Goal: Complete application form

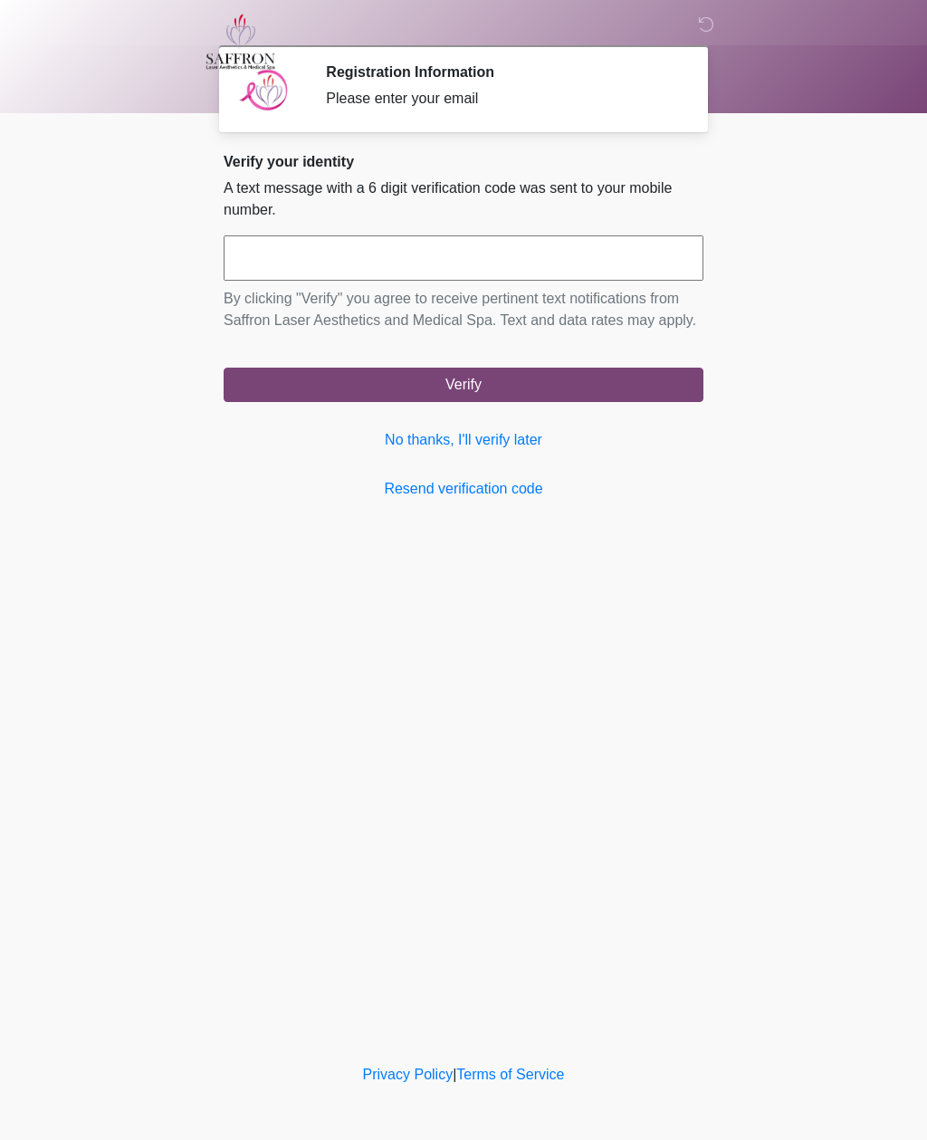
click at [285, 270] on input "text" at bounding box center [464, 257] width 480 height 45
type input "******"
click at [602, 402] on button "Verify" at bounding box center [464, 385] width 480 height 34
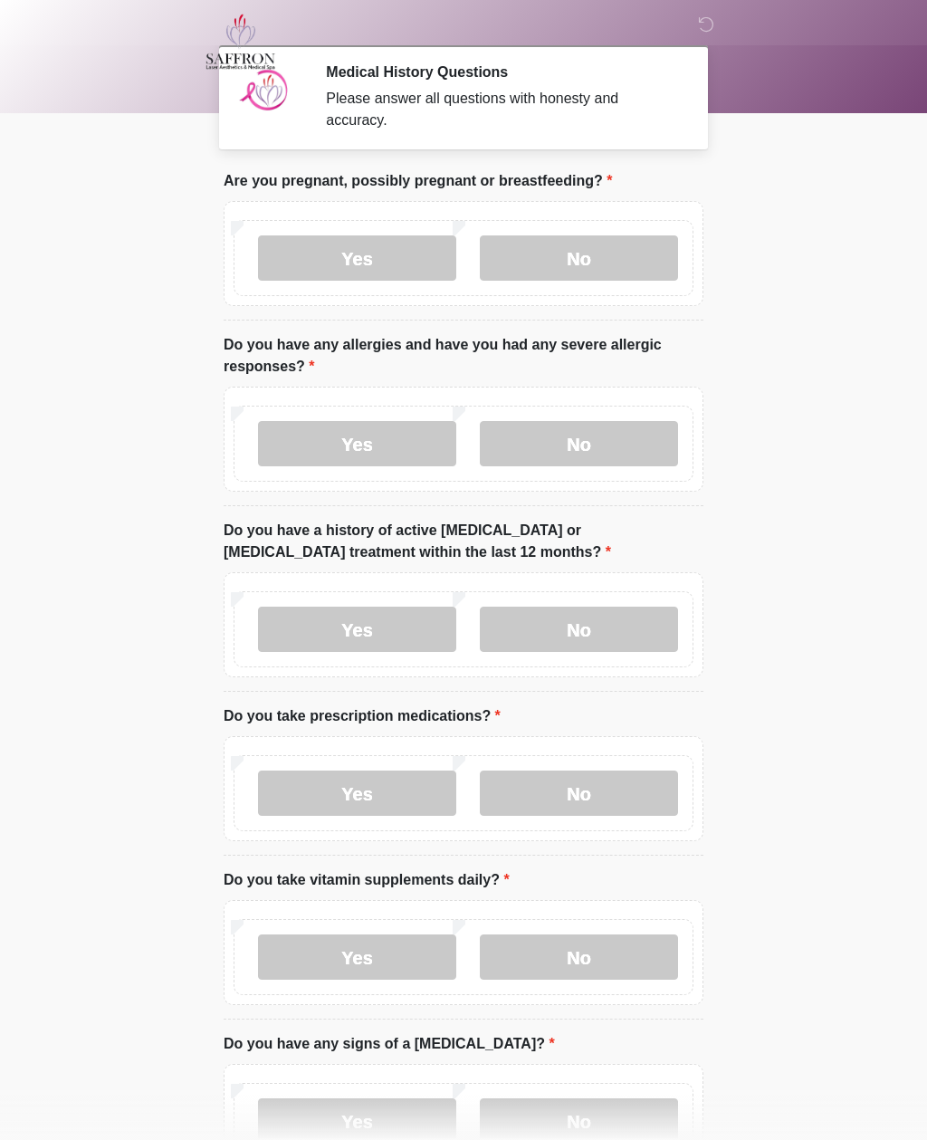
click at [623, 262] on label "No" at bounding box center [579, 257] width 198 height 45
click at [398, 456] on label "Yes" at bounding box center [357, 443] width 198 height 45
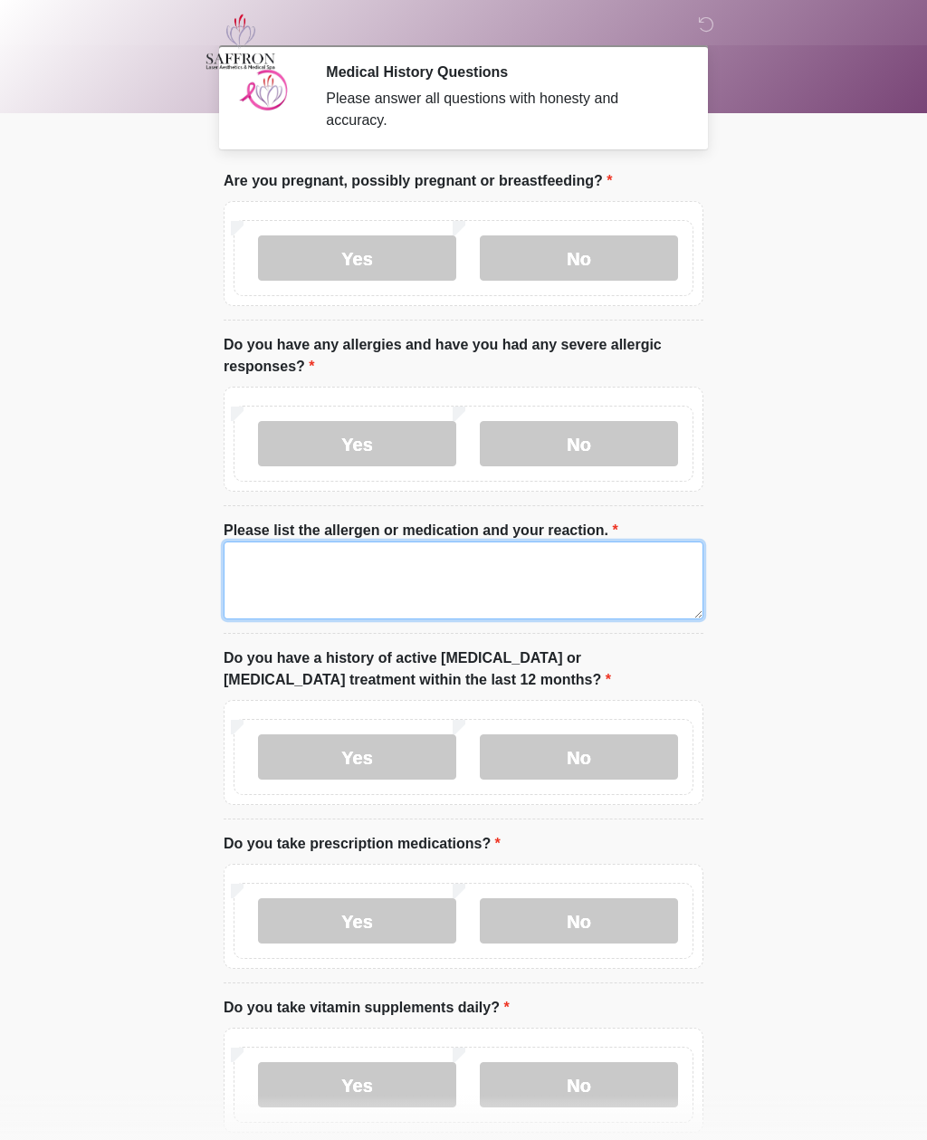
click at [359, 589] on textarea "Please list the allergen or medication and your reaction." at bounding box center [464, 581] width 480 height 78
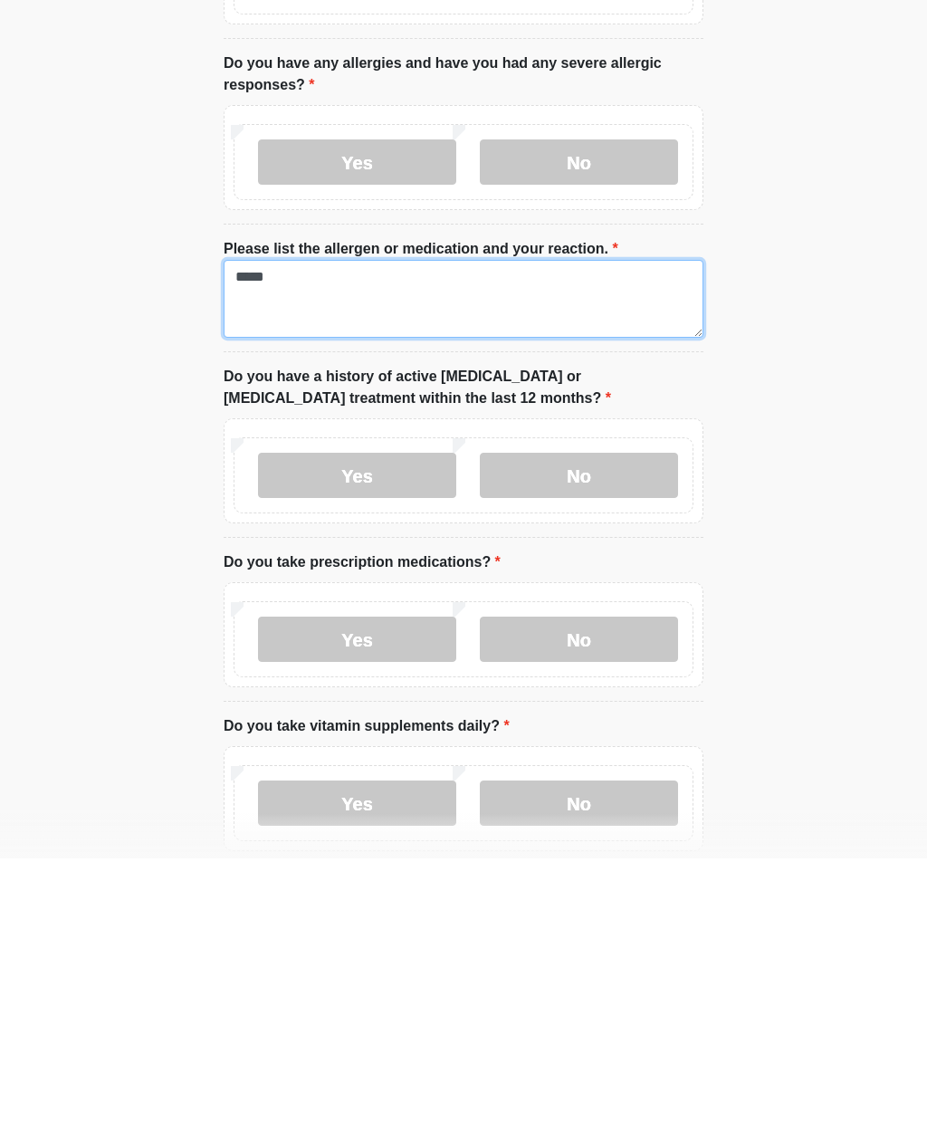
type textarea "*****"
click at [593, 735] on label "No" at bounding box center [579, 757] width 198 height 45
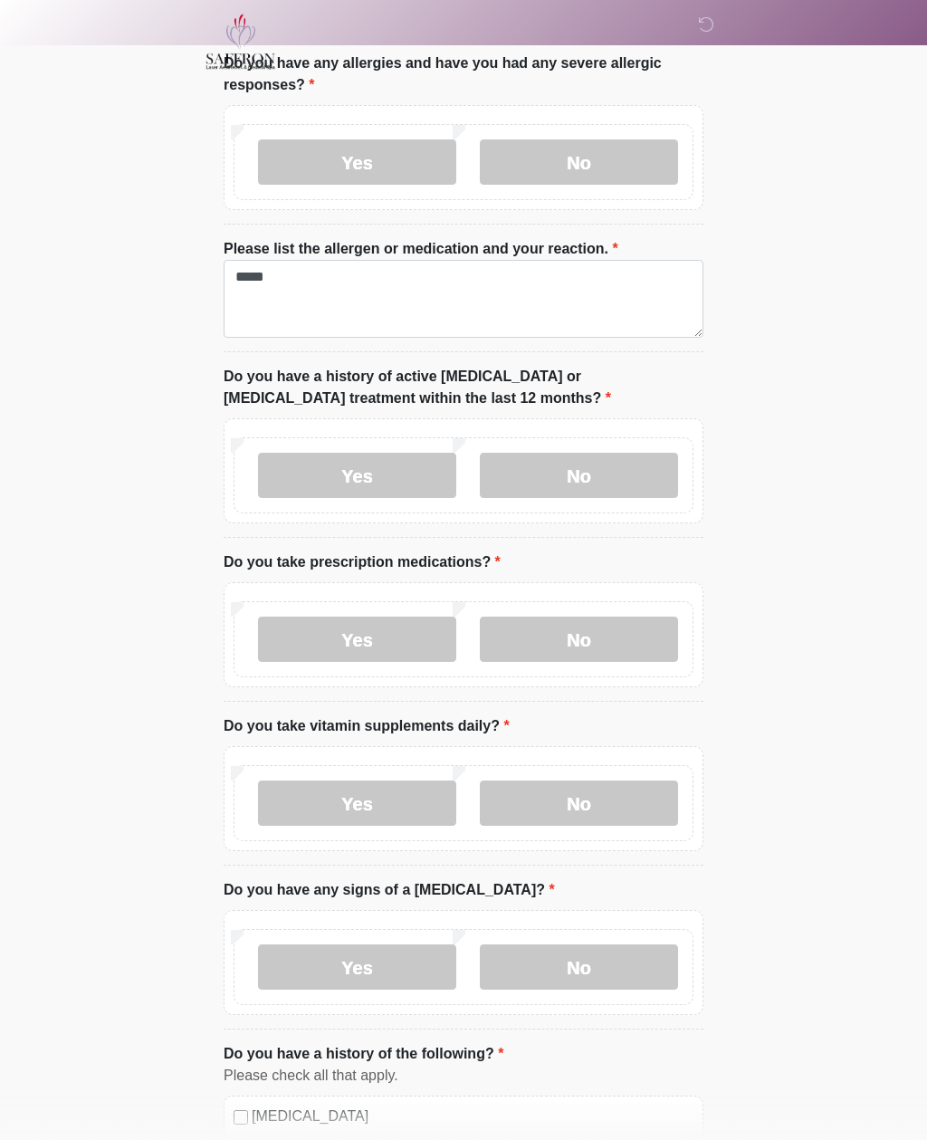
click at [629, 639] on label "No" at bounding box center [579, 639] width 198 height 45
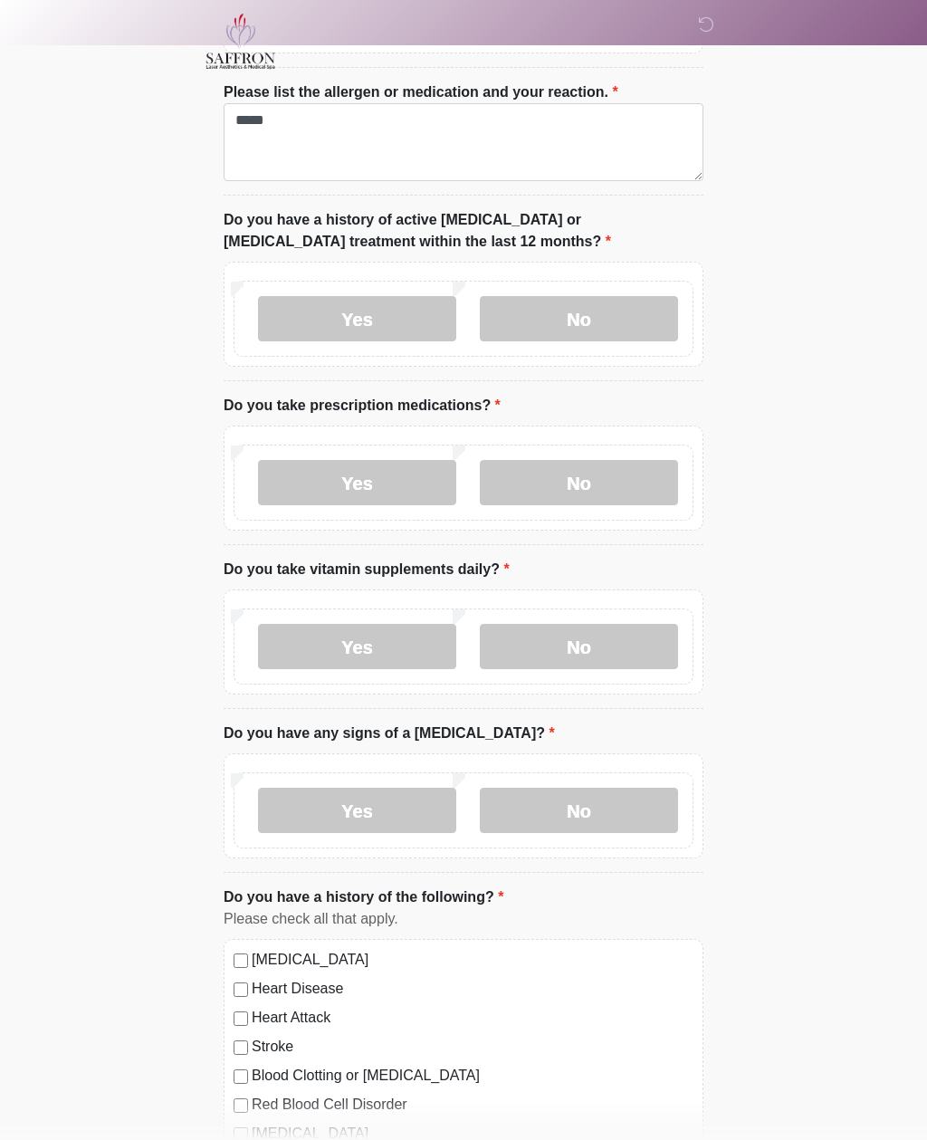
scroll to position [439, 0]
click at [385, 483] on label "Yes" at bounding box center [357, 481] width 198 height 45
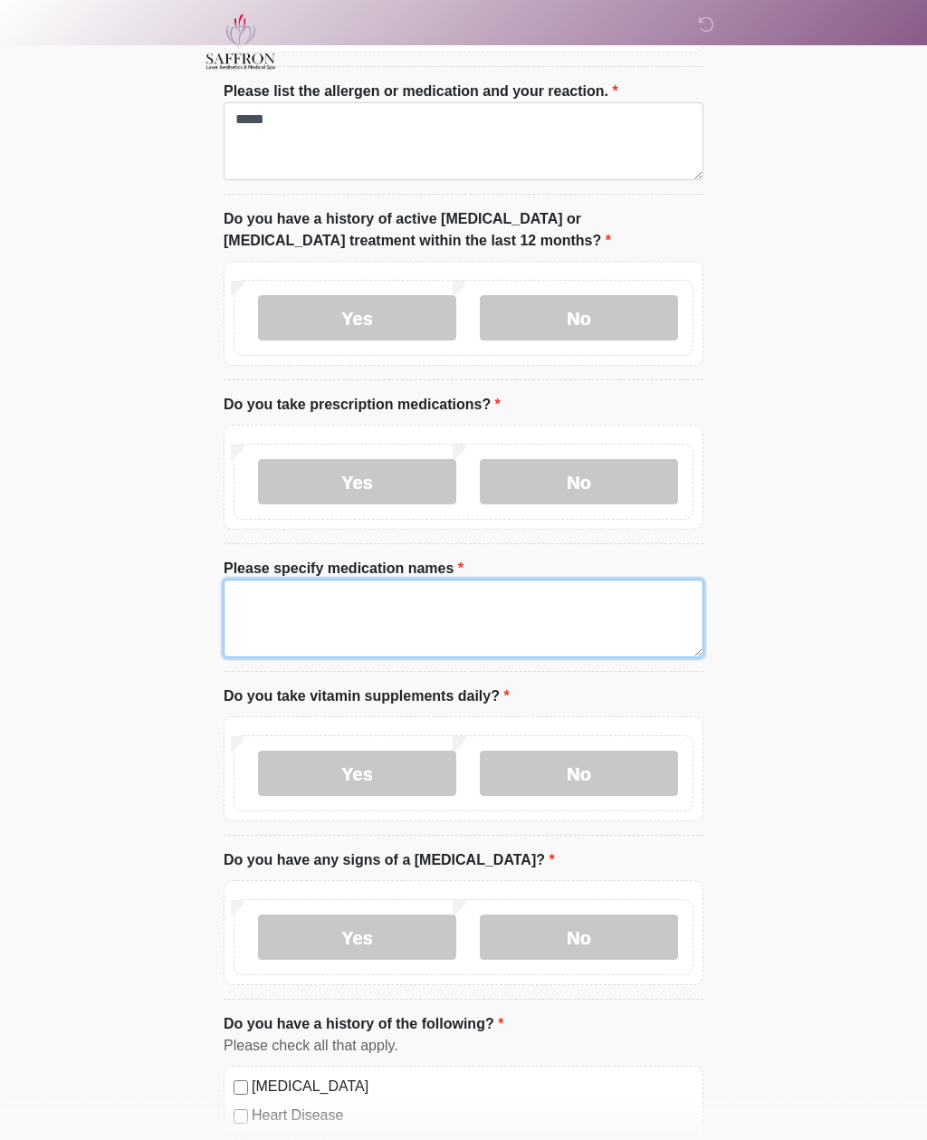
click at [341, 609] on textarea "Please specify medication names" at bounding box center [464, 619] width 480 height 78
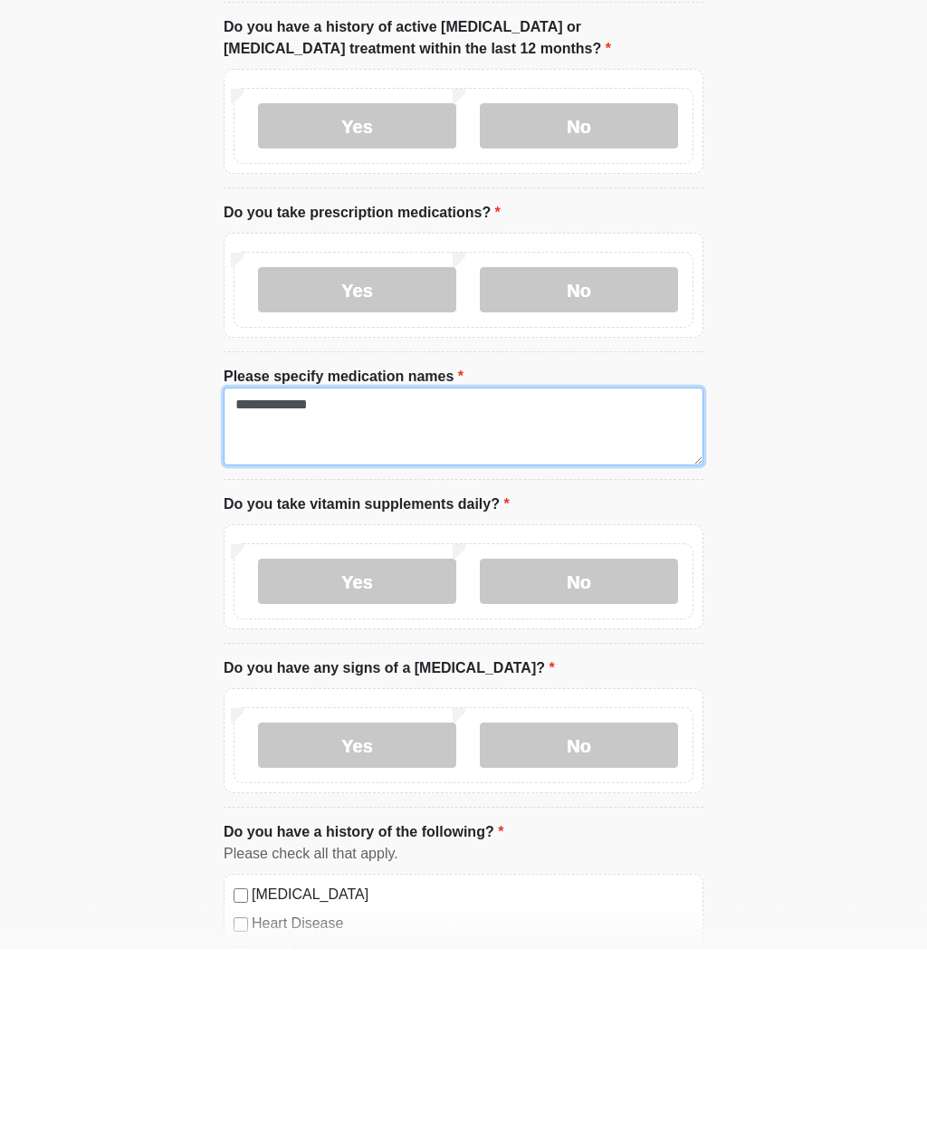
type textarea "**********"
click at [399, 751] on label "Yes" at bounding box center [357, 773] width 198 height 45
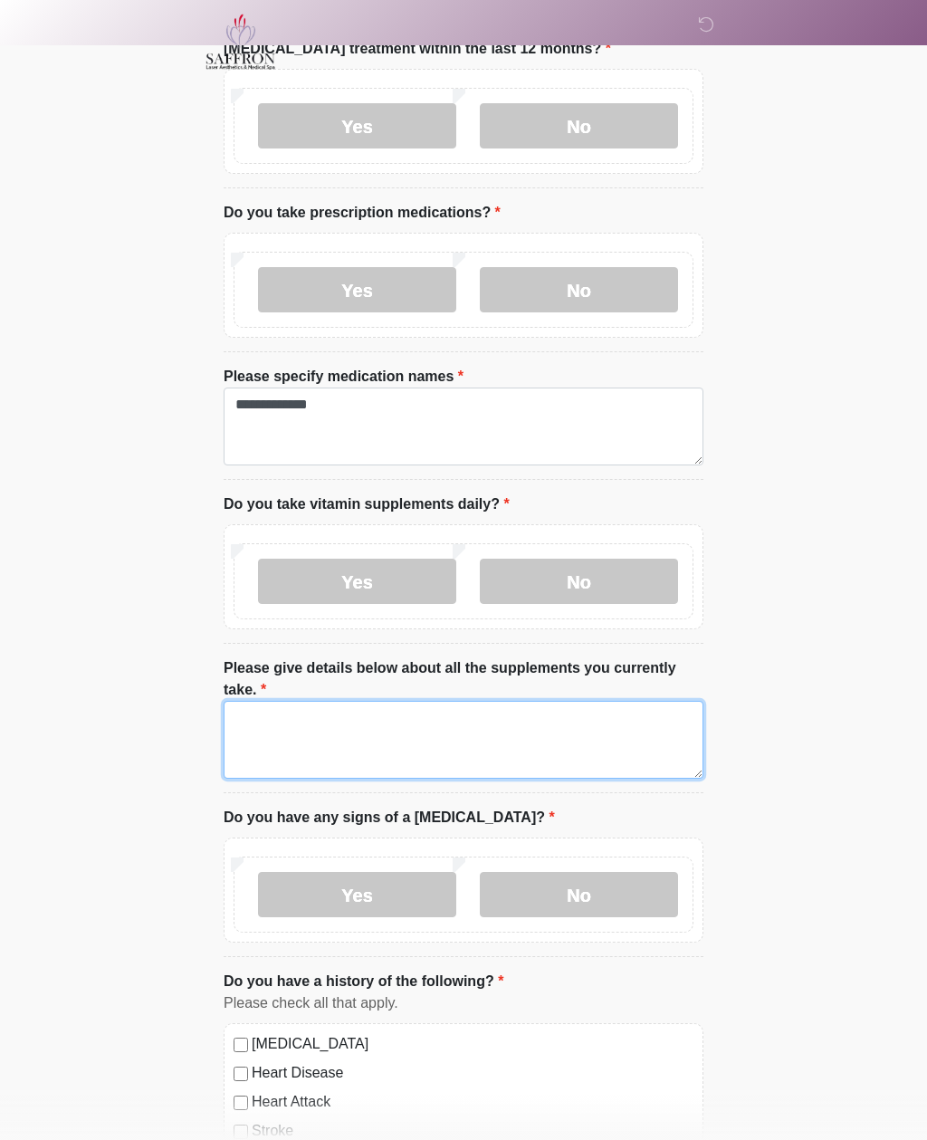
click at [349, 723] on textarea "Please give details below about all the supplements you currently take." at bounding box center [464, 740] width 480 height 78
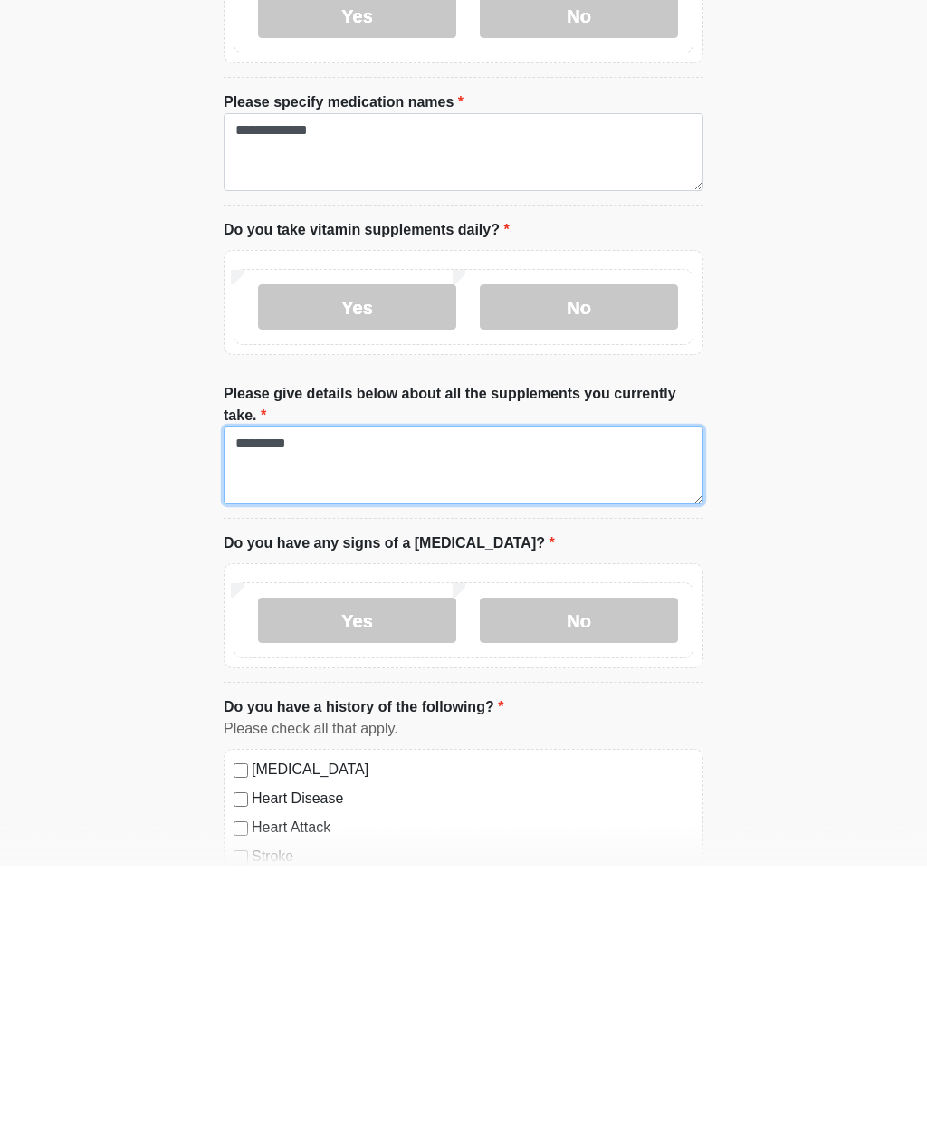
type textarea "*********"
click at [627, 873] on label "No" at bounding box center [579, 895] width 198 height 45
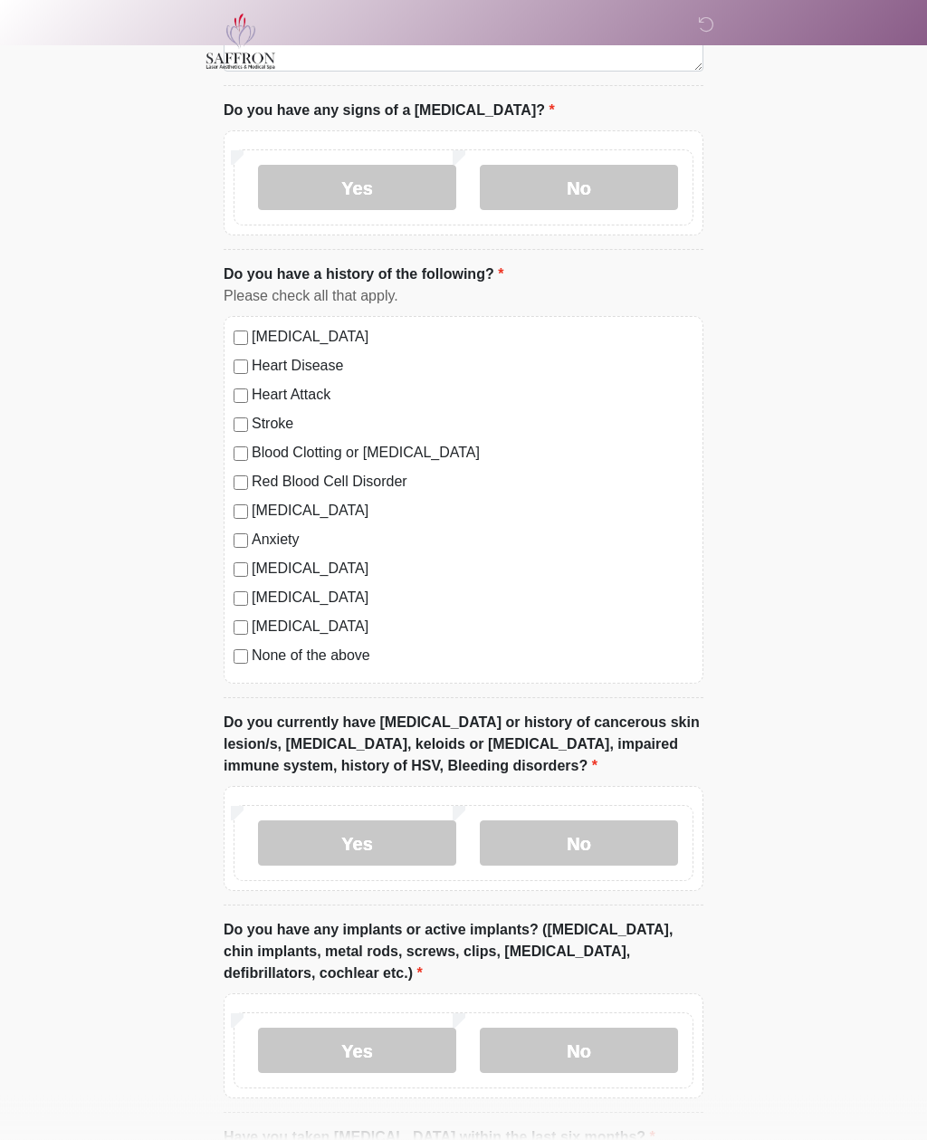
scroll to position [1346, 0]
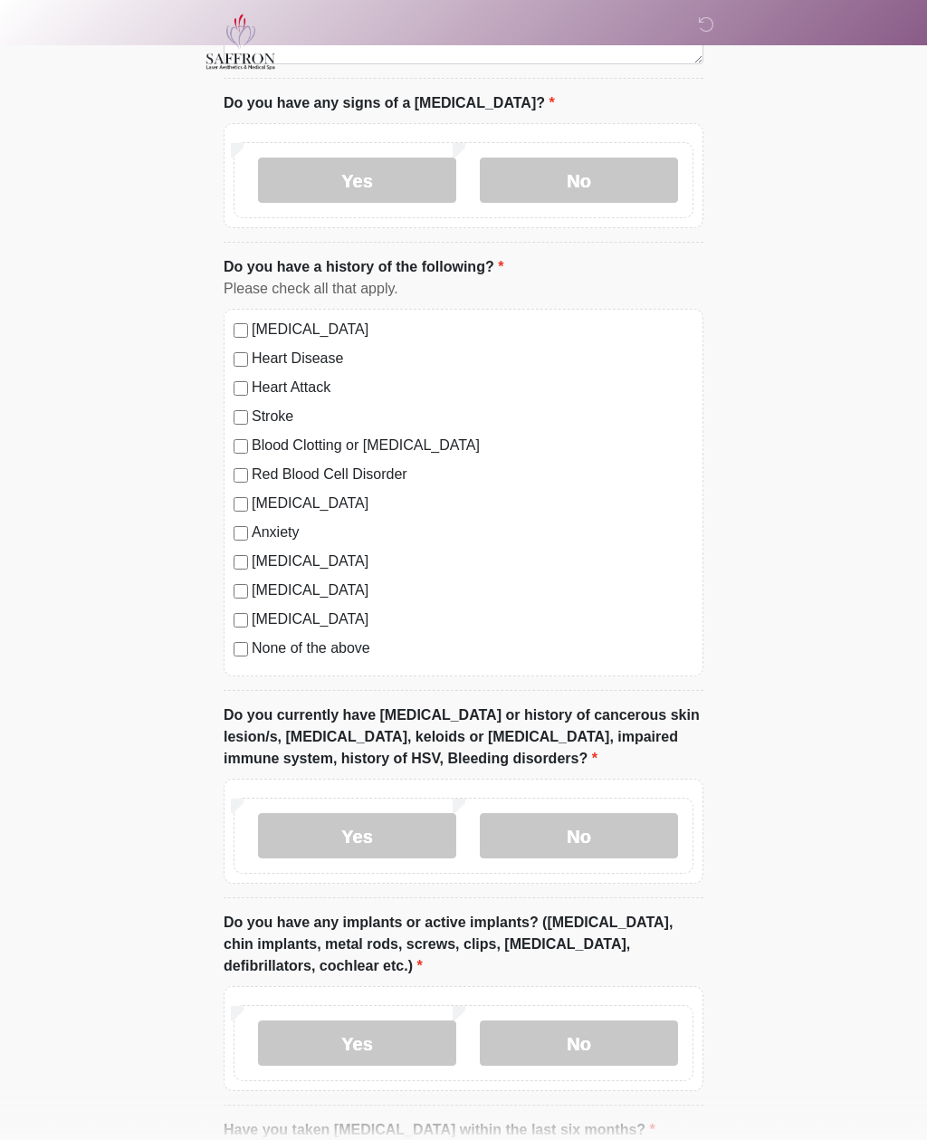
click at [639, 841] on label "No" at bounding box center [579, 835] width 198 height 45
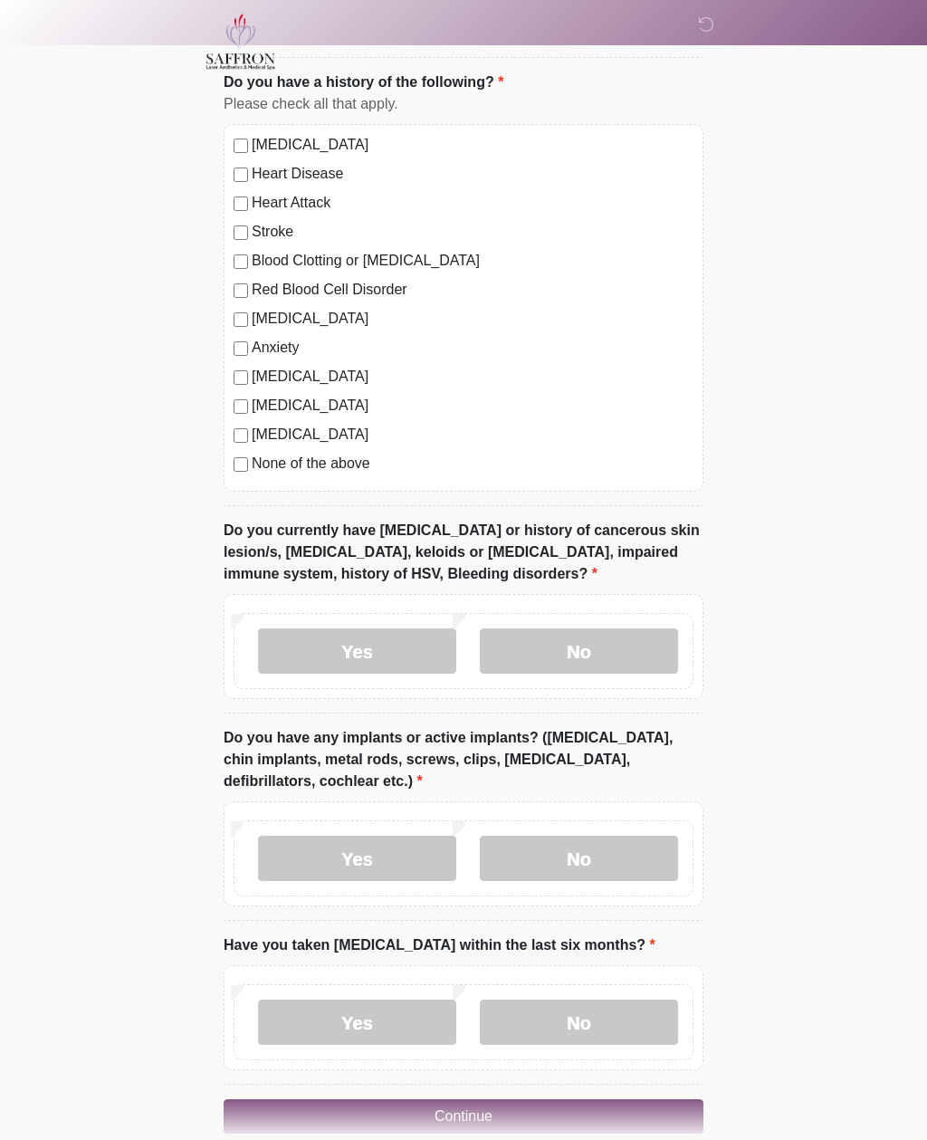
scroll to position [1559, 0]
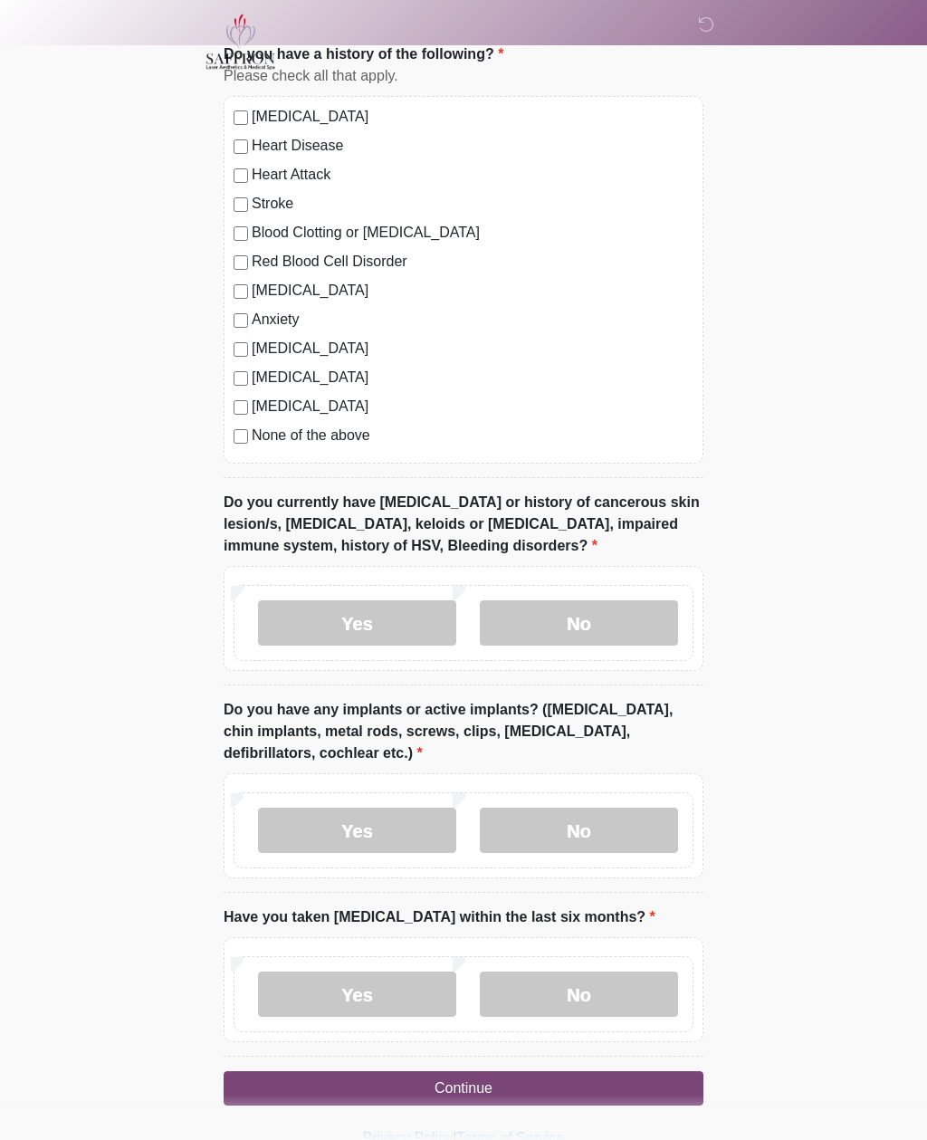
click at [624, 831] on label "No" at bounding box center [579, 830] width 198 height 45
click at [626, 986] on label "No" at bounding box center [579, 994] width 198 height 45
click at [538, 1084] on button "Continue" at bounding box center [464, 1088] width 480 height 34
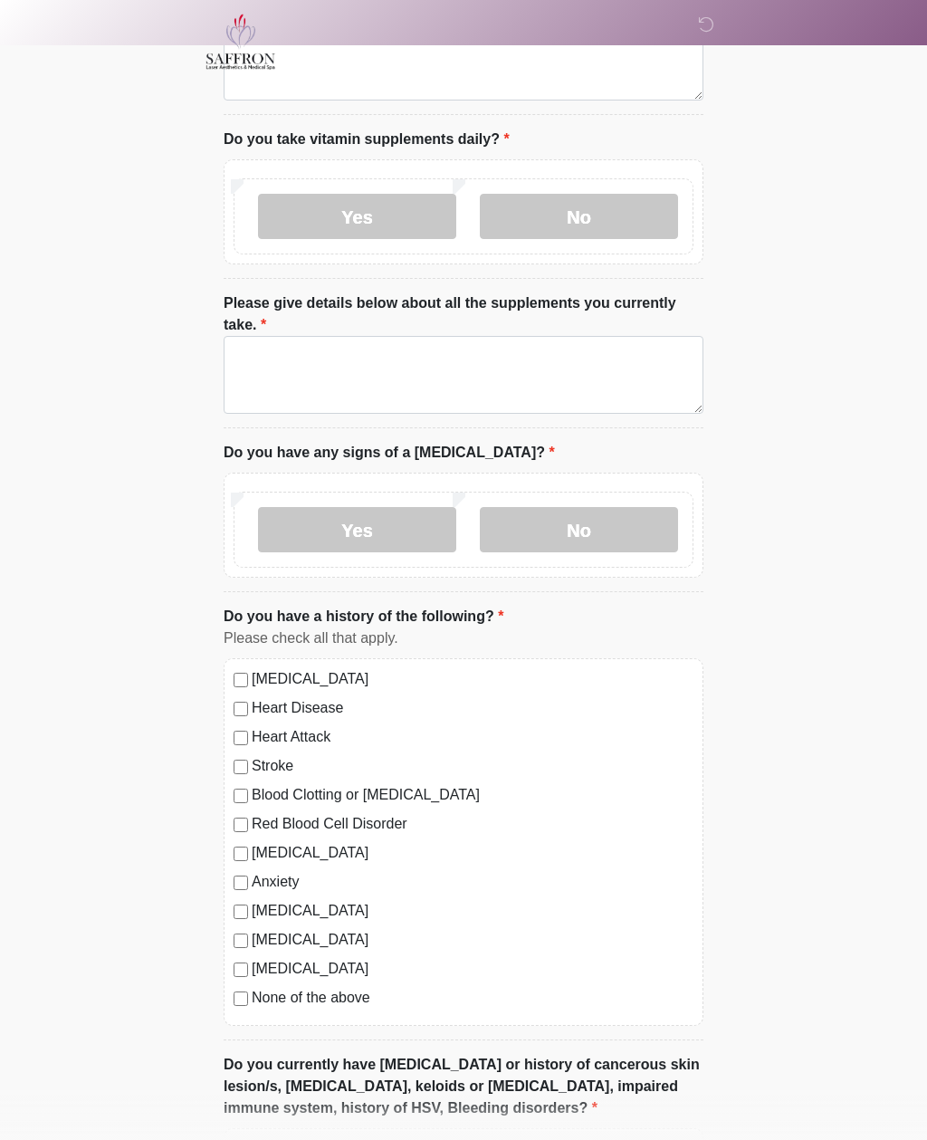
scroll to position [0, 0]
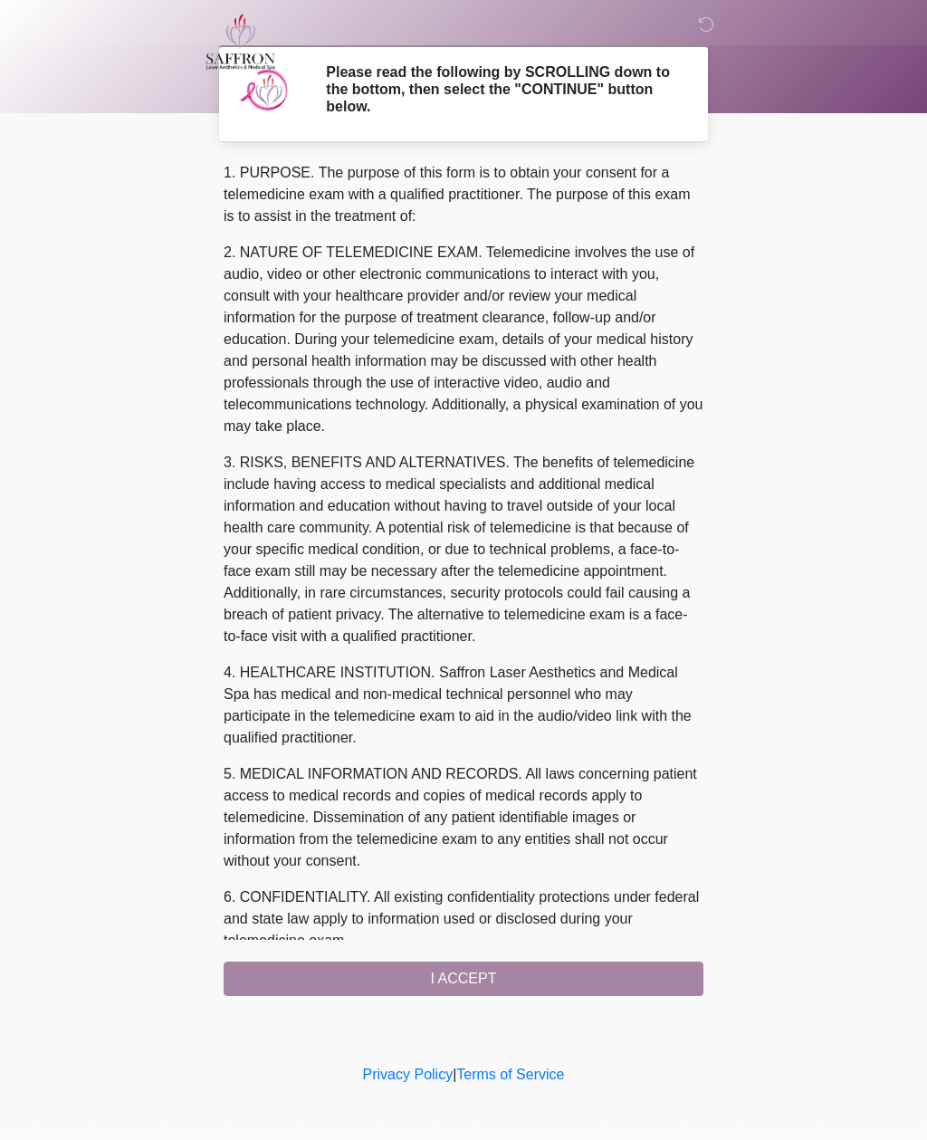
click at [512, 977] on div "1. PURPOSE. The purpose of this form is to obtain your consent for a telemedici…" at bounding box center [464, 579] width 480 height 834
click at [528, 972] on div "1. PURPOSE. The purpose of this form is to obtain your consent for a telemedici…" at bounding box center [464, 579] width 480 height 834
click at [497, 979] on div "1. PURPOSE. The purpose of this form is to obtain your consent for a telemedici…" at bounding box center [464, 579] width 480 height 834
click at [537, 996] on div "‎ ‎ ‎ Please read the following by SCROLLING down to the bottom, then select th…" at bounding box center [463, 530] width 543 height 1024
click at [474, 976] on div "1. PURPOSE. The purpose of this form is to obtain your consent for a telemedici…" at bounding box center [464, 579] width 480 height 834
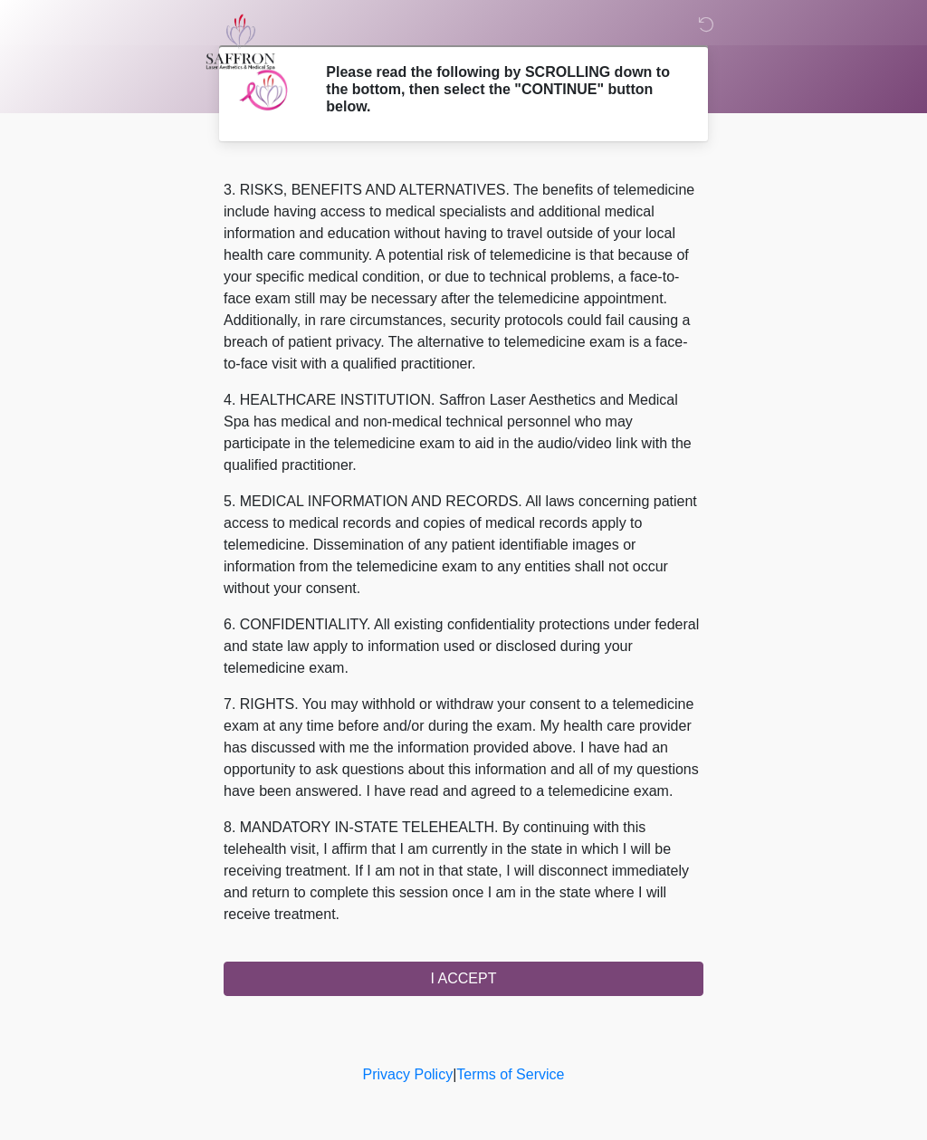
scroll to position [294, 0]
click at [472, 977] on button "I ACCEPT" at bounding box center [464, 979] width 480 height 34
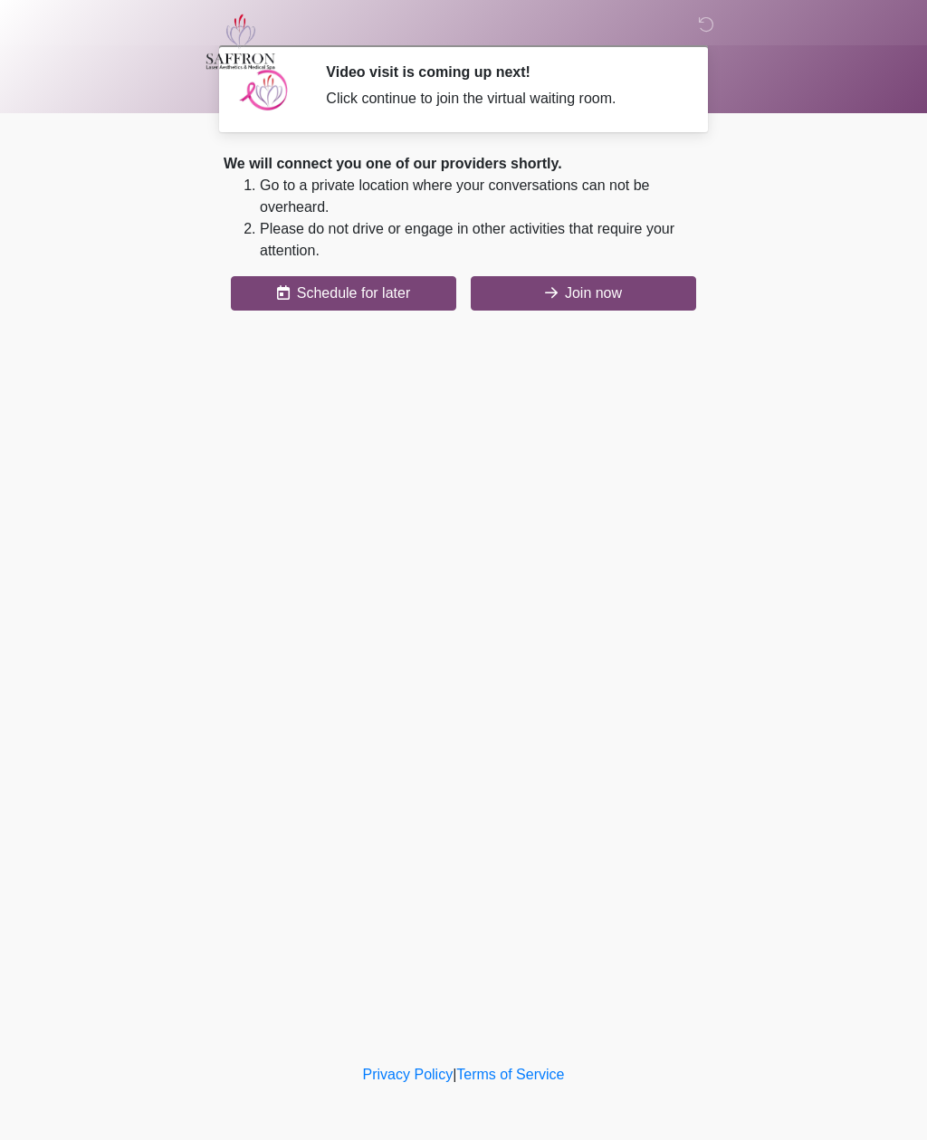
click at [594, 294] on button "Join now" at bounding box center [584, 293] width 226 height 34
